Goal: Information Seeking & Learning: Compare options

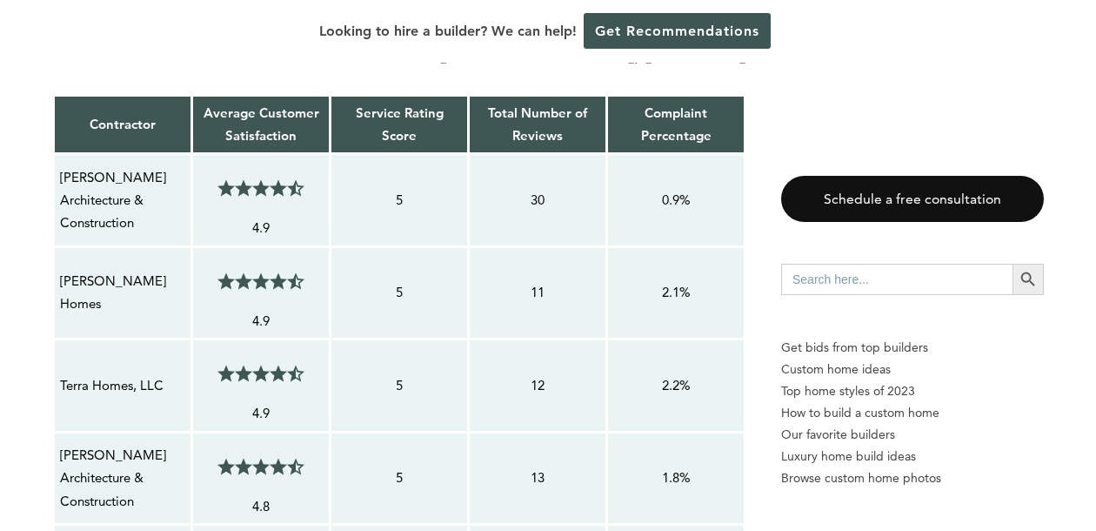
scroll to position [1581, 0]
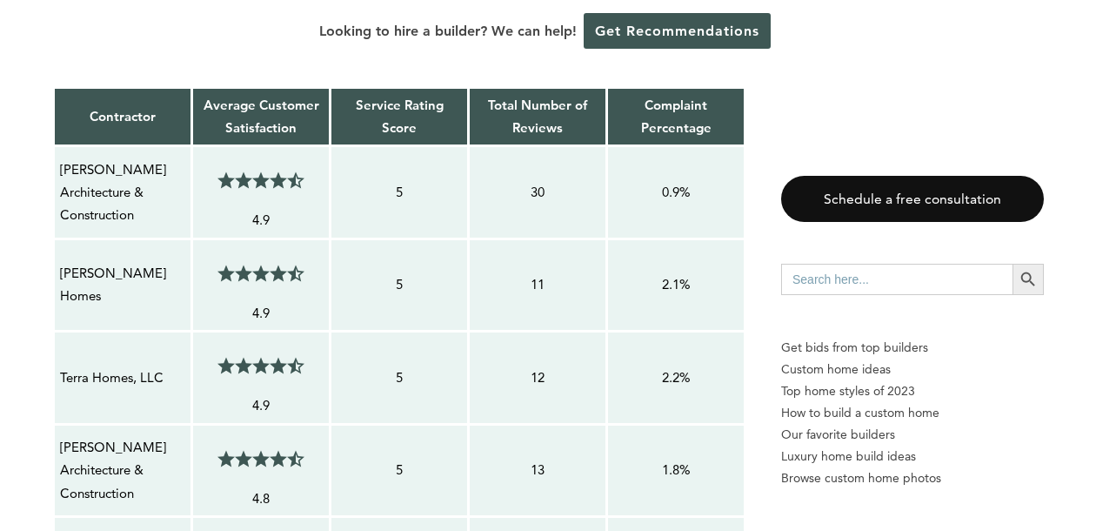
click at [91, 366] on p "Terra Homes, LLC" at bounding box center [122, 377] width 125 height 23
copy tr "Terra Homes, LLC 4.5/5"
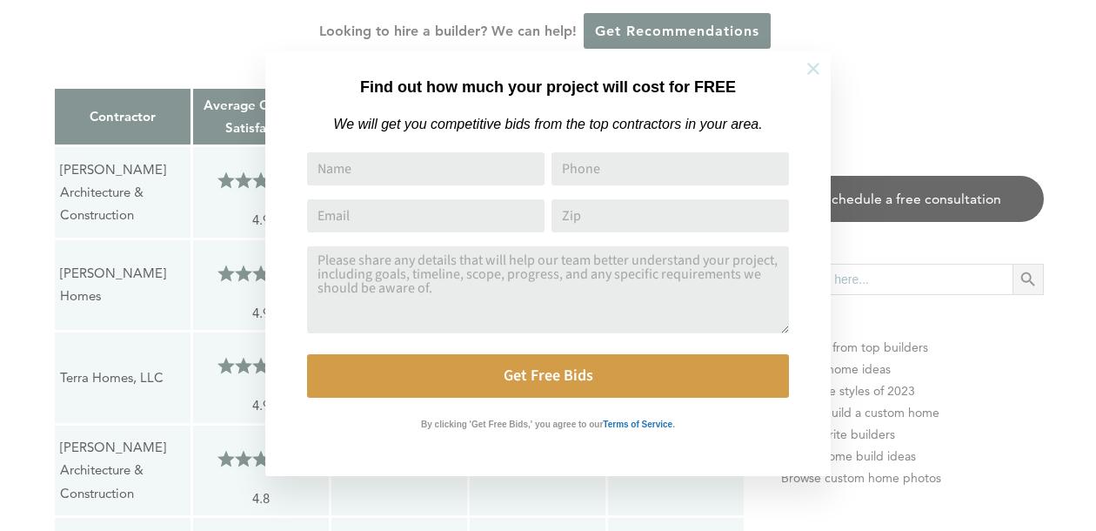
click at [814, 69] on icon at bounding box center [813, 69] width 12 height 12
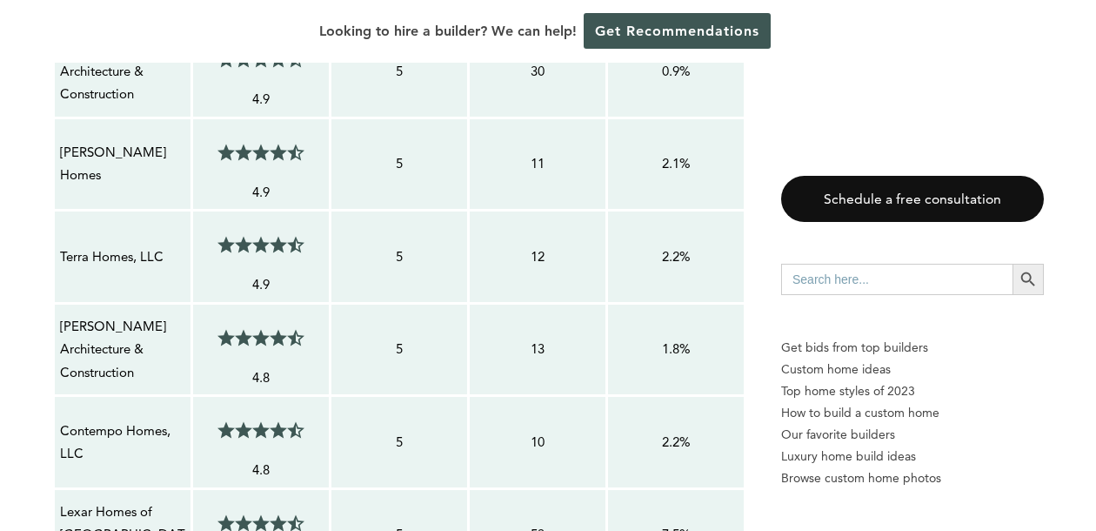
scroll to position [1703, 0]
drag, startPoint x: 60, startPoint y: 341, endPoint x: 153, endPoint y: 368, distance: 96.9
click at [153, 418] on p "Contempo Homes, LLC" at bounding box center [122, 441] width 125 height 46
copy p "Contempo Homes, LLC"
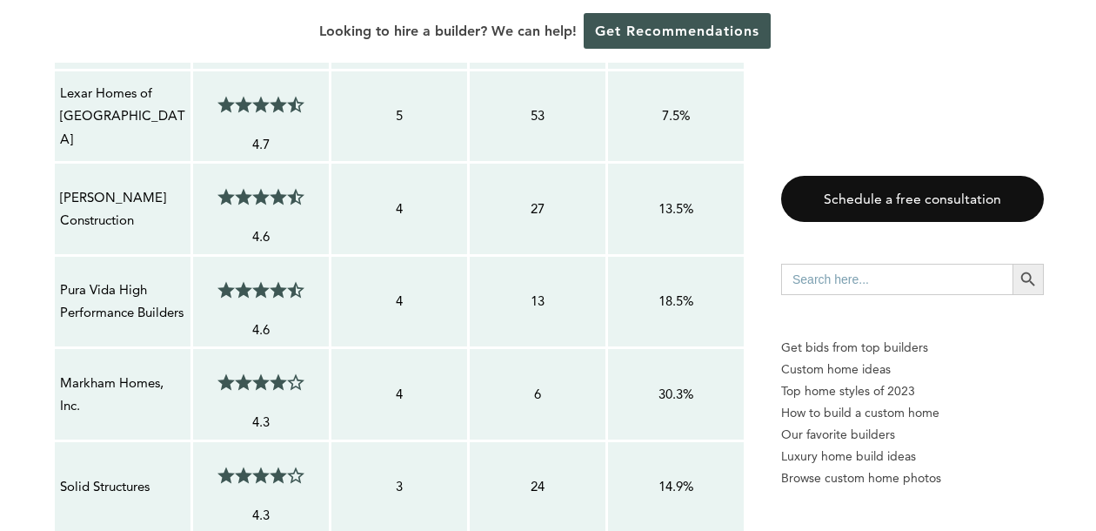
scroll to position [2135, 0]
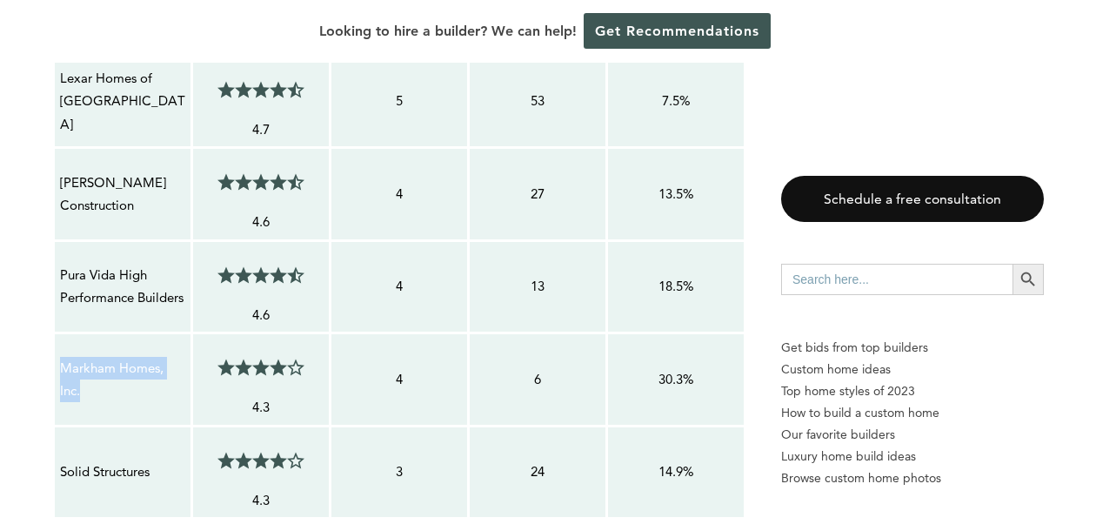
drag, startPoint x: 59, startPoint y: 275, endPoint x: 135, endPoint y: 298, distance: 79.2
click at [135, 357] on p "Markham Homes, Inc." at bounding box center [122, 380] width 125 height 46
copy p "Markham Homes, Inc."
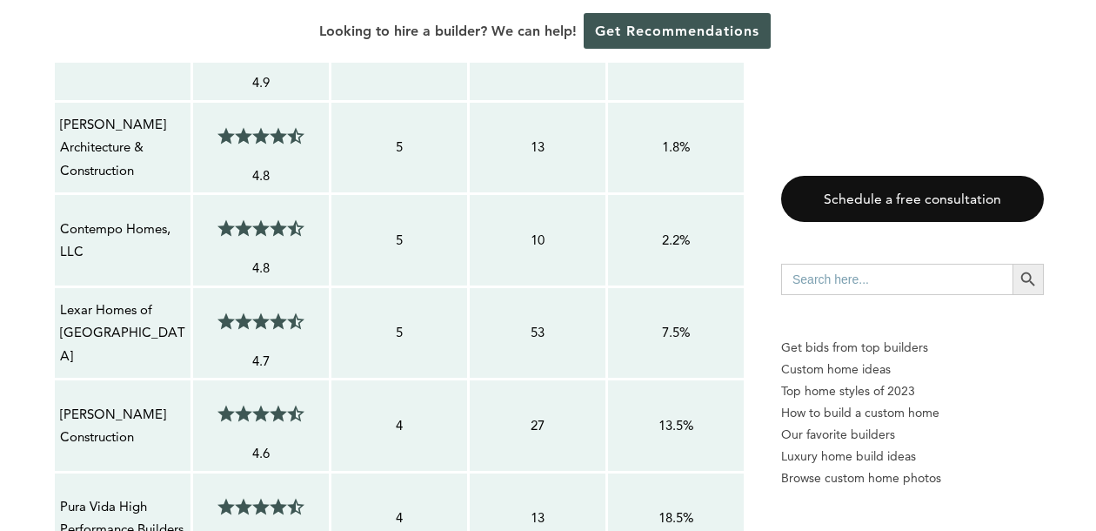
scroll to position [1908, 0]
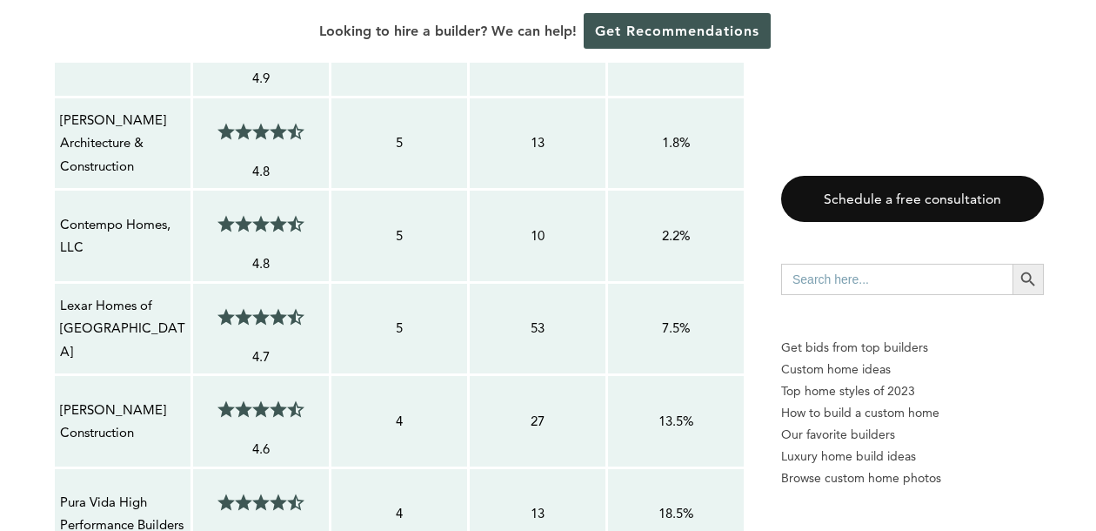
click at [124, 398] on p "[PERSON_NAME] Construction" at bounding box center [122, 421] width 125 height 46
click at [110, 398] on p "[PERSON_NAME] Construction" at bounding box center [122, 421] width 125 height 46
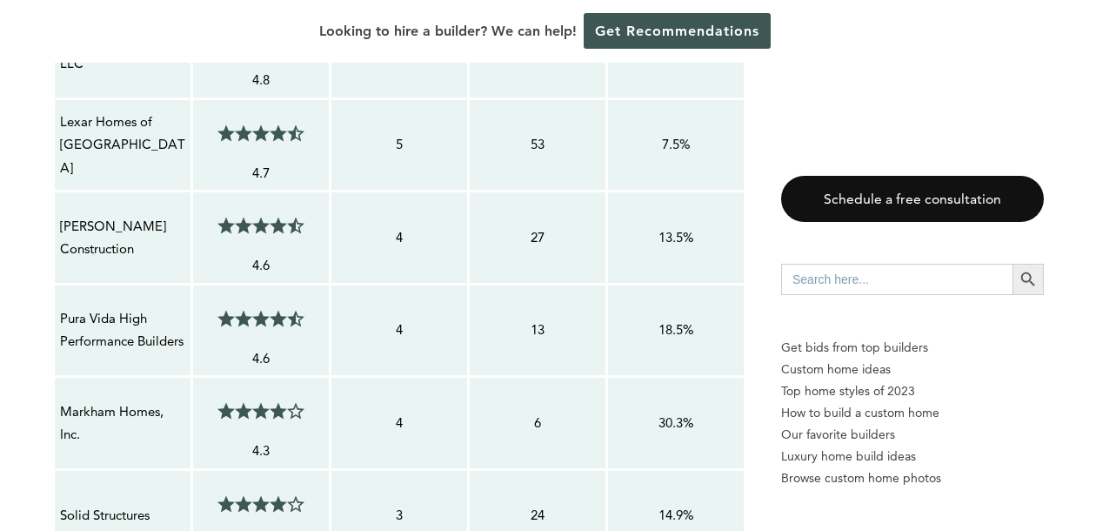
scroll to position [2134, 0]
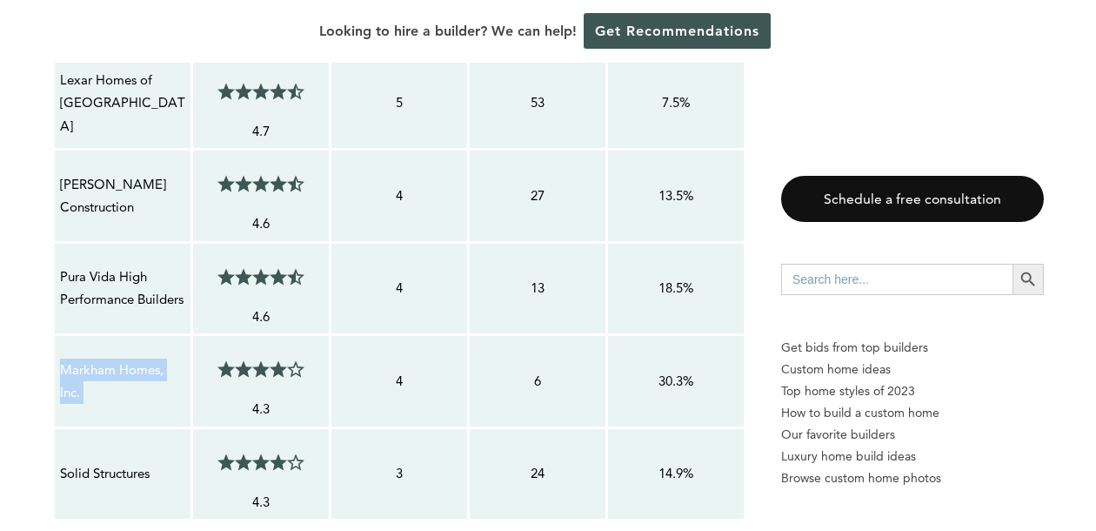
drag, startPoint x: 57, startPoint y: 277, endPoint x: 196, endPoint y: 299, distance: 140.1
click at [197, 335] on tr "Markham Homes, Inc. 4/5 4.3 4 6 30.3%" at bounding box center [399, 381] width 691 height 93
copy tr "Markham Homes, Inc. 4/5"
